Goal: Check status

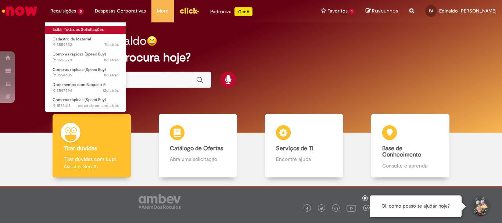
click at [81, 29] on link "Exibir Todas as Solicitações" at bounding box center [85, 30] width 81 height 8
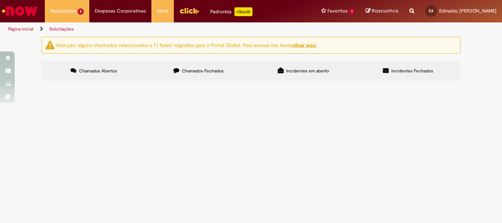
click at [0, 0] on span "favor gerar pedido para perfil" at bounding box center [0, 0] width 0 height 0
click at [0, 0] on span "R13556279" at bounding box center [0, 0] width 0 height 0
click at [0, 0] on span "Aberto" at bounding box center [0, 0] width 0 height 0
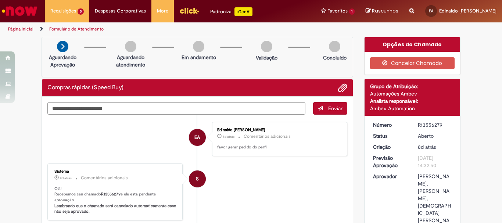
drag, startPoint x: 417, startPoint y: 124, endPoint x: 440, endPoint y: 126, distance: 23.7
click at [440, 126] on div "R13556279" at bounding box center [435, 124] width 34 height 7
copy div "R13556279"
